Goal: Task Accomplishment & Management: Manage account settings

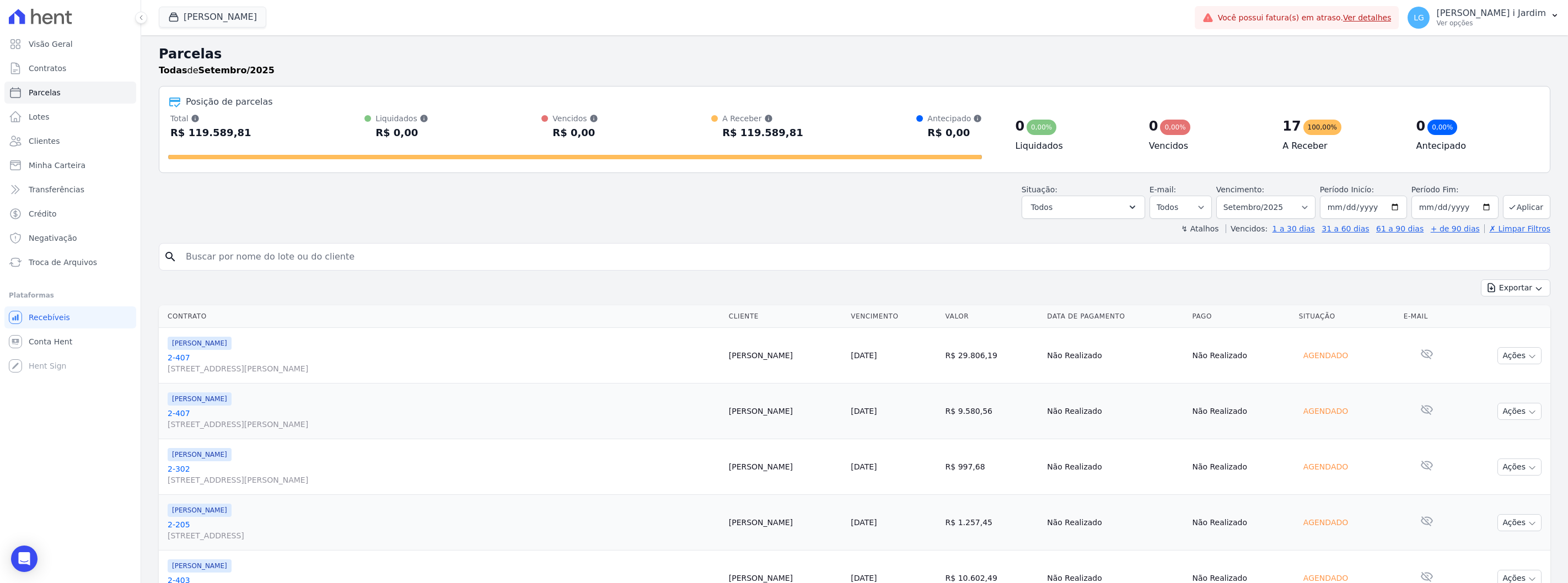
select select
click at [228, 17] on button "[PERSON_NAME]" at bounding box center [212, 17] width 107 height 21
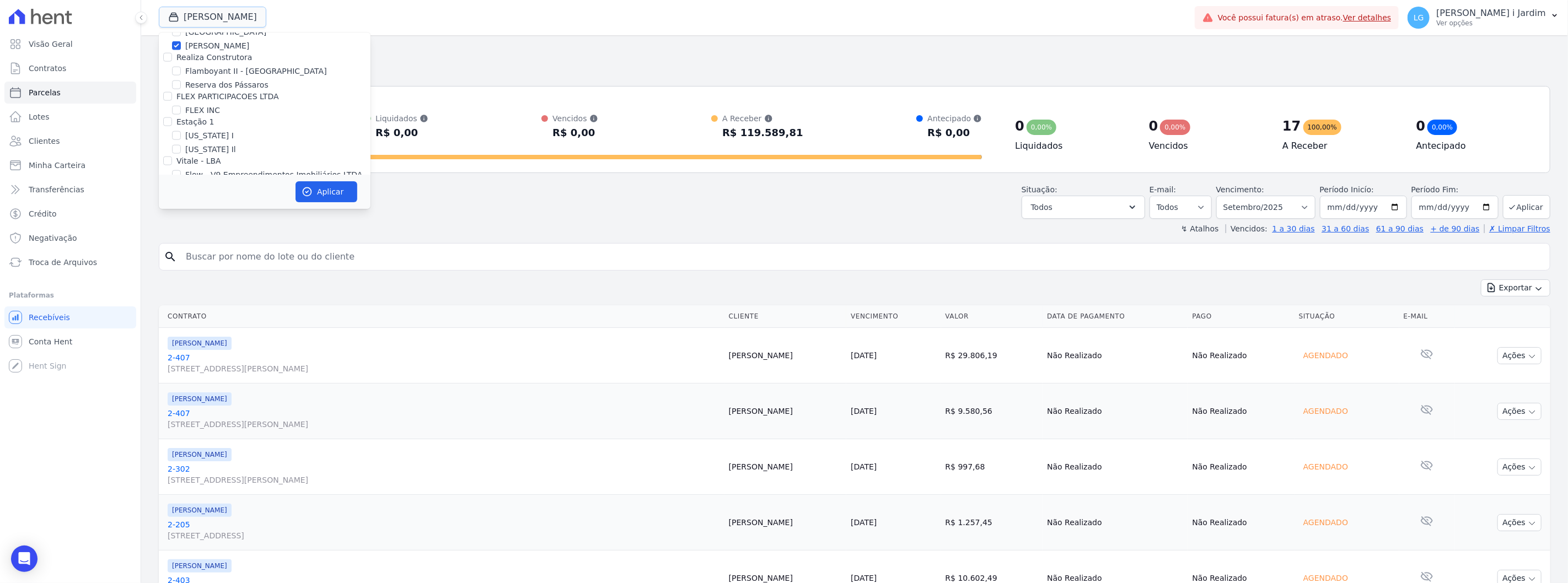
scroll to position [1040, 0]
click at [202, 163] on label "[PERSON_NAME]" at bounding box center [217, 168] width 64 height 12
click at [181, 164] on input "[PERSON_NAME]" at bounding box center [176, 168] width 9 height 9
checkbox input "false"
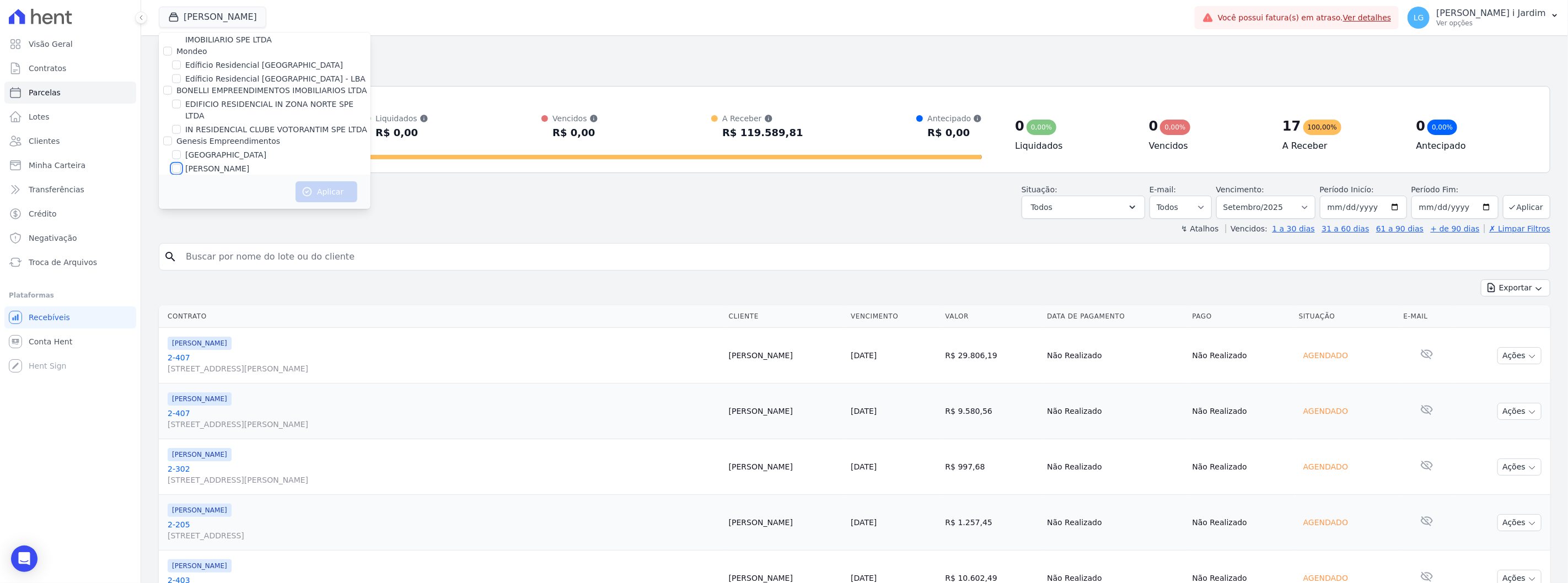
scroll to position [1102, 0]
click at [199, 166] on label "FLEX INC" at bounding box center [202, 171] width 35 height 12
click at [181, 167] on input "FLEX INC" at bounding box center [176, 171] width 9 height 9
checkbox input "true"
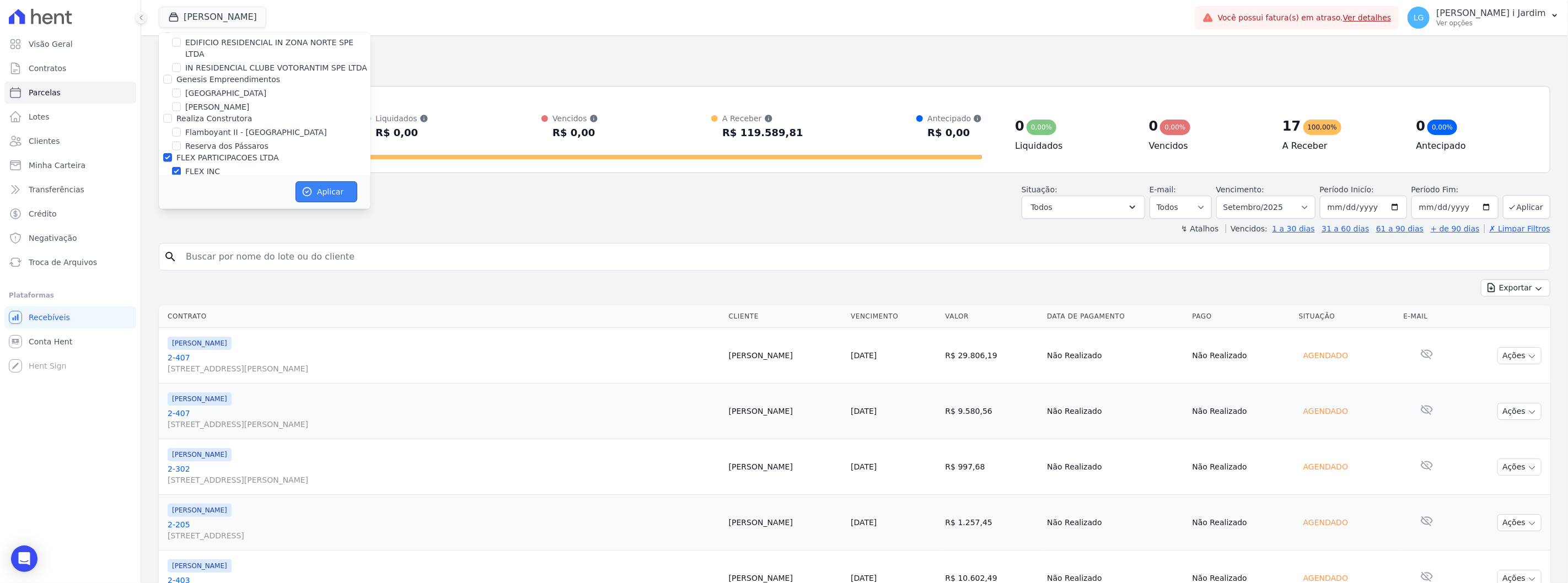
click at [344, 193] on button "Aplicar" at bounding box center [326, 192] width 62 height 21
select select
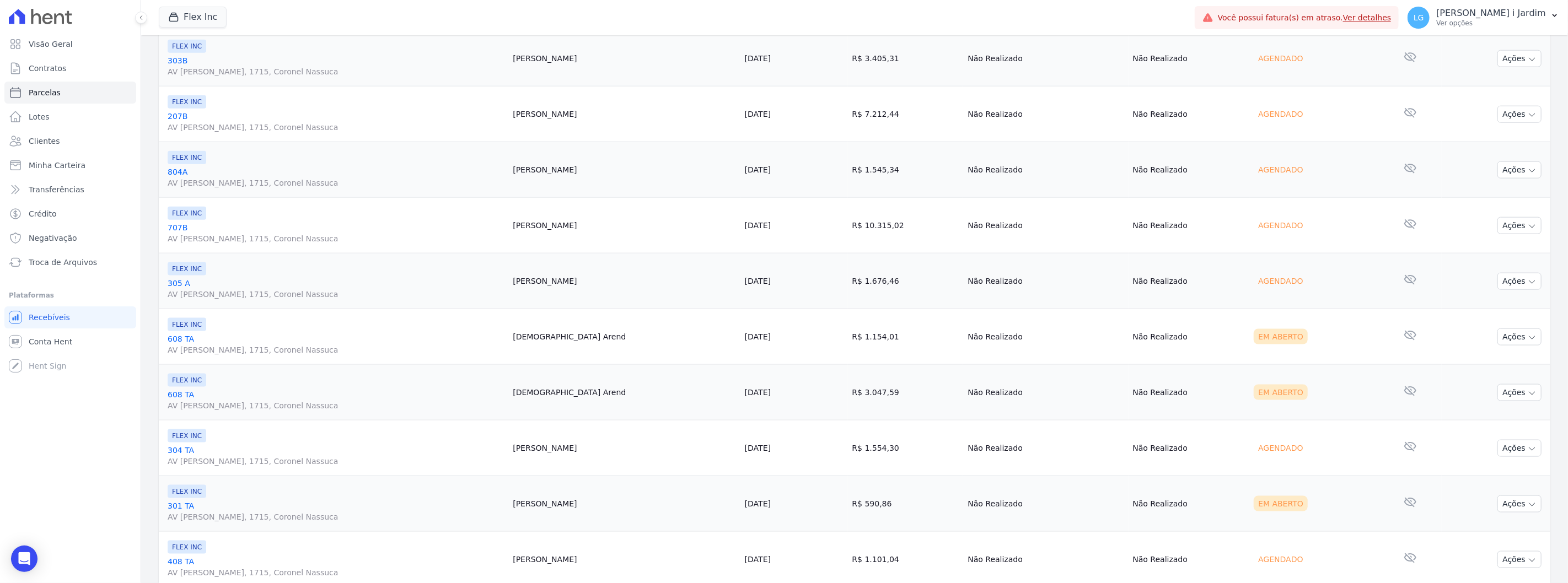
scroll to position [1185, 0]
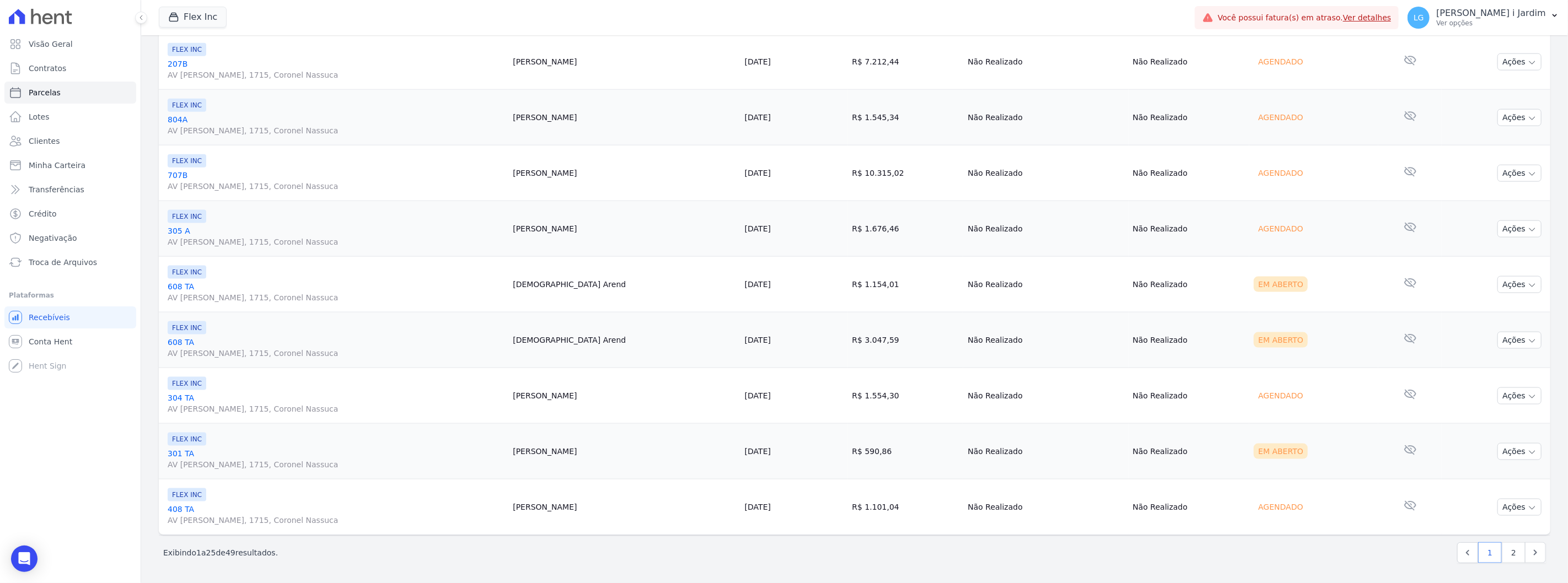
click at [1011, 565] on div "Próximo › Exibindo 1 a 25 de 49 resultados. 1 2" at bounding box center [854, 552] width 1392 height 35
click at [549, 543] on div "Exibindo 1 a 25 de 49 resultados. 1 2" at bounding box center [854, 553] width 1383 height 21
